Goal: Transaction & Acquisition: Purchase product/service

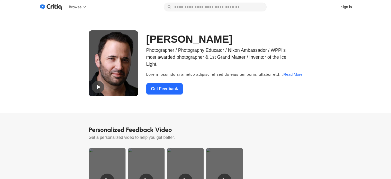
drag, startPoint x: 389, startPoint y: 18, endPoint x: 388, endPoint y: 23, distance: 4.7
click at [388, 23] on div "[PERSON_NAME] Photographer / Photography Educator / Nikon Ambassador / WPPI's m…" at bounding box center [195, 63] width 391 height 99
click at [388, 36] on div "[PERSON_NAME] Photographer / Photography Educator / Nikon Ambassador / WPPI's m…" at bounding box center [195, 63] width 391 height 99
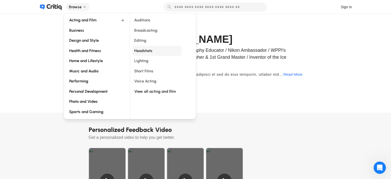
click at [143, 51] on span "Headshots" at bounding box center [143, 51] width 18 height 6
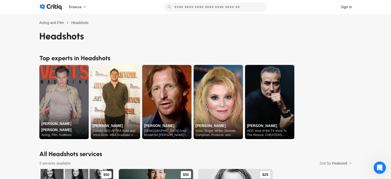
click at [382, 26] on div "Acting and Film Headshots Headshots Top experts in Headshots [PERSON_NAME] [PER…" at bounding box center [195, 163] width 391 height 299
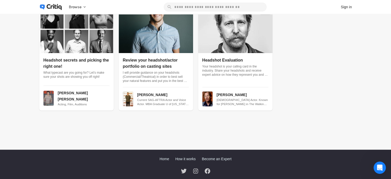
scroll to position [163, 0]
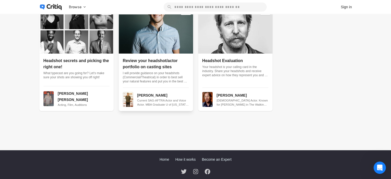
click at [160, 61] on span "Review your headshot/actor portfolio on casting sites" at bounding box center [150, 63] width 55 height 11
